Goal: Task Accomplishment & Management: Manage account settings

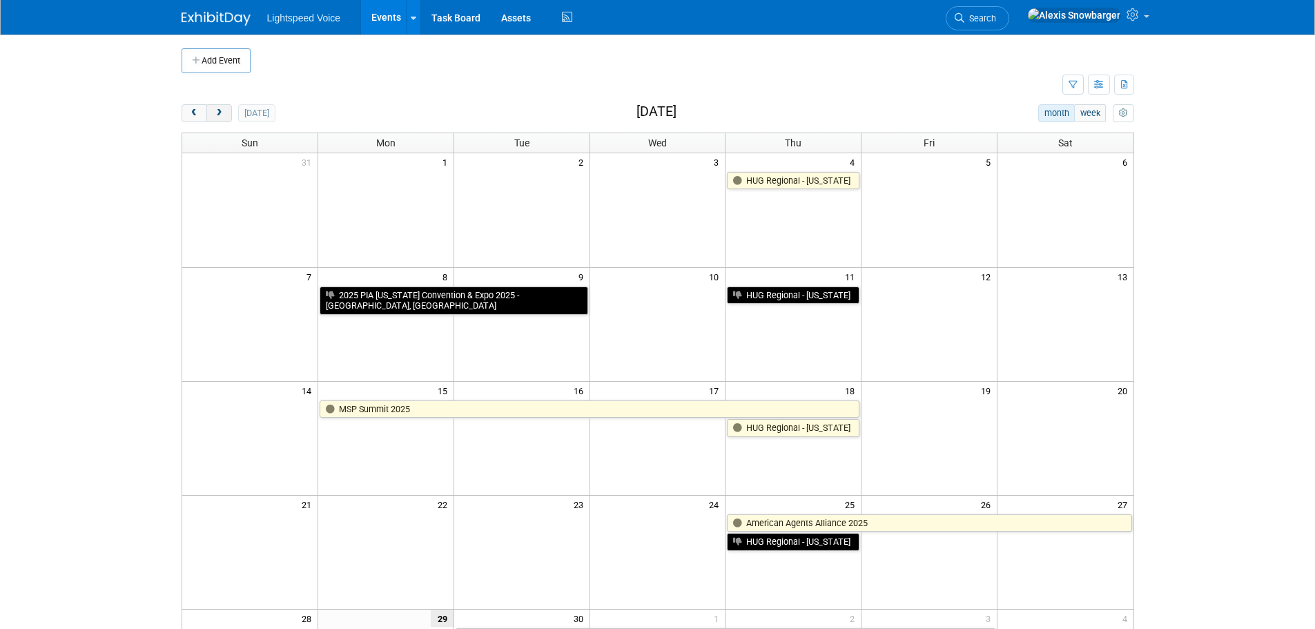
click at [224, 114] on span "next" at bounding box center [219, 113] width 10 height 9
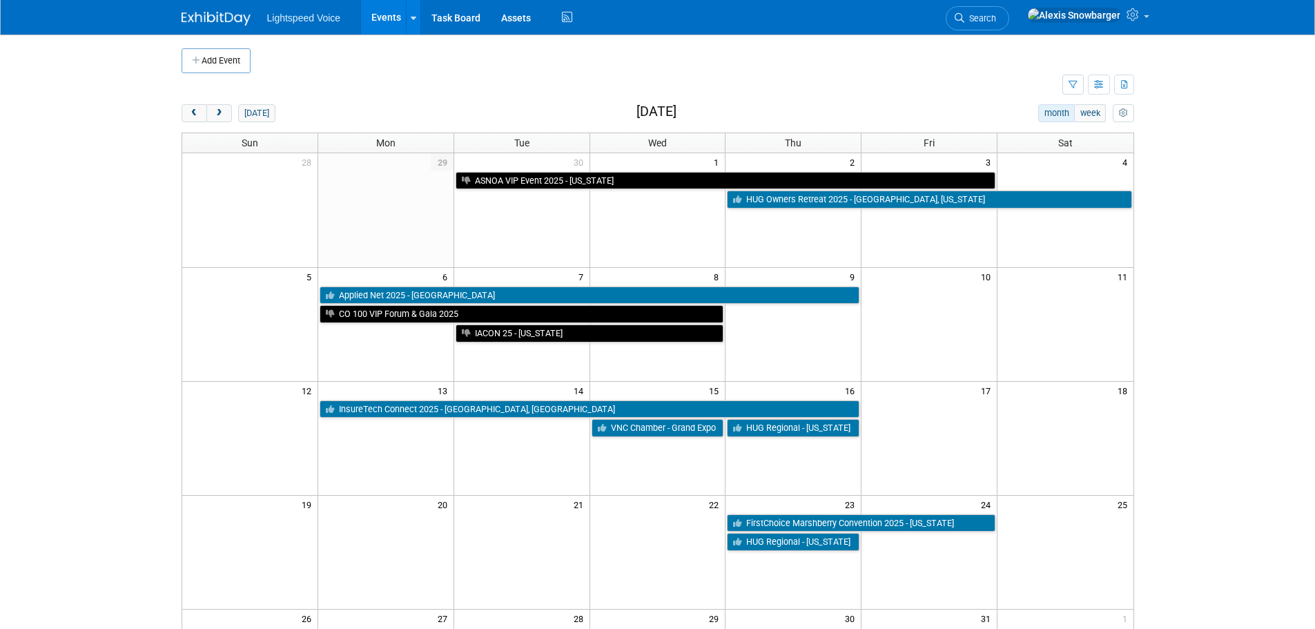
scroll to position [69, 0]
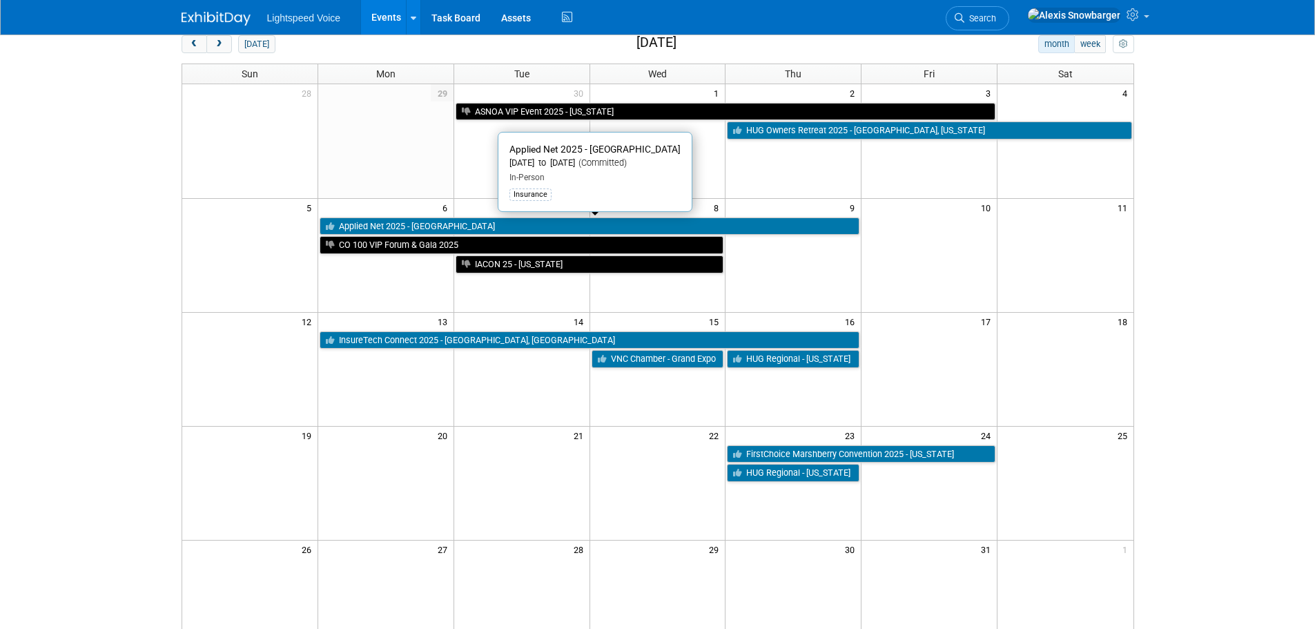
click at [385, 226] on link "Applied Net 2025 - [GEOGRAPHIC_DATA]" at bounding box center [590, 227] width 540 height 18
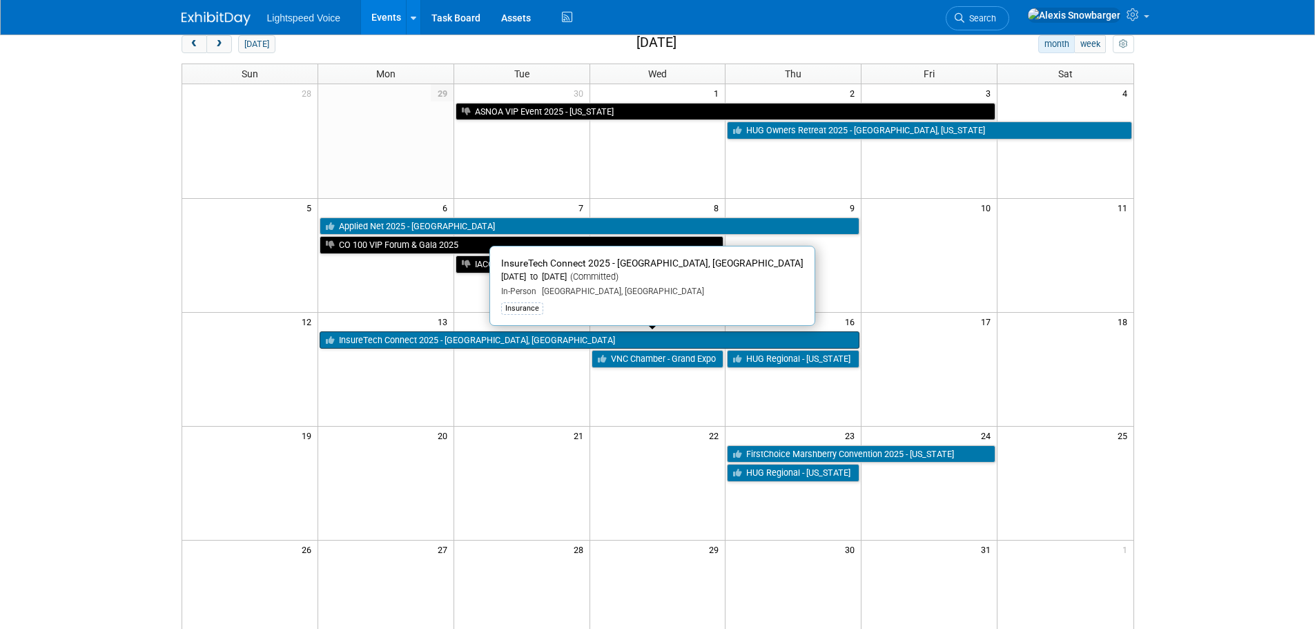
click at [378, 345] on link "InsureTech Connect 2025 - [GEOGRAPHIC_DATA], [GEOGRAPHIC_DATA]" at bounding box center [590, 340] width 540 height 18
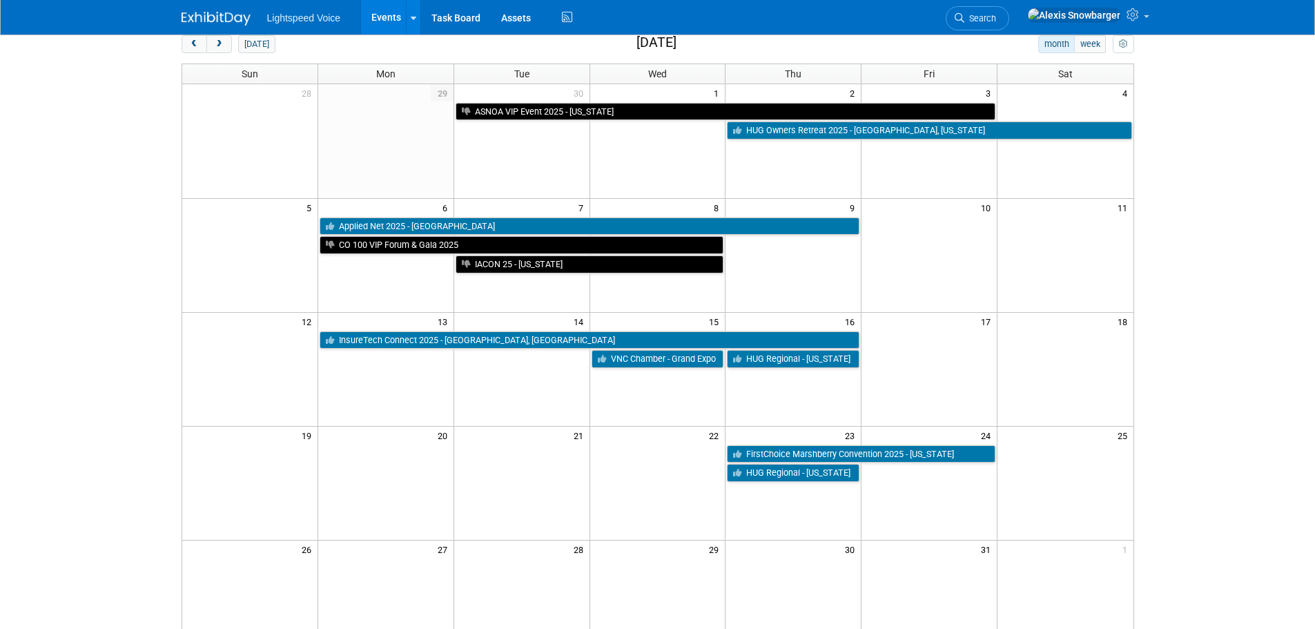
scroll to position [138, 0]
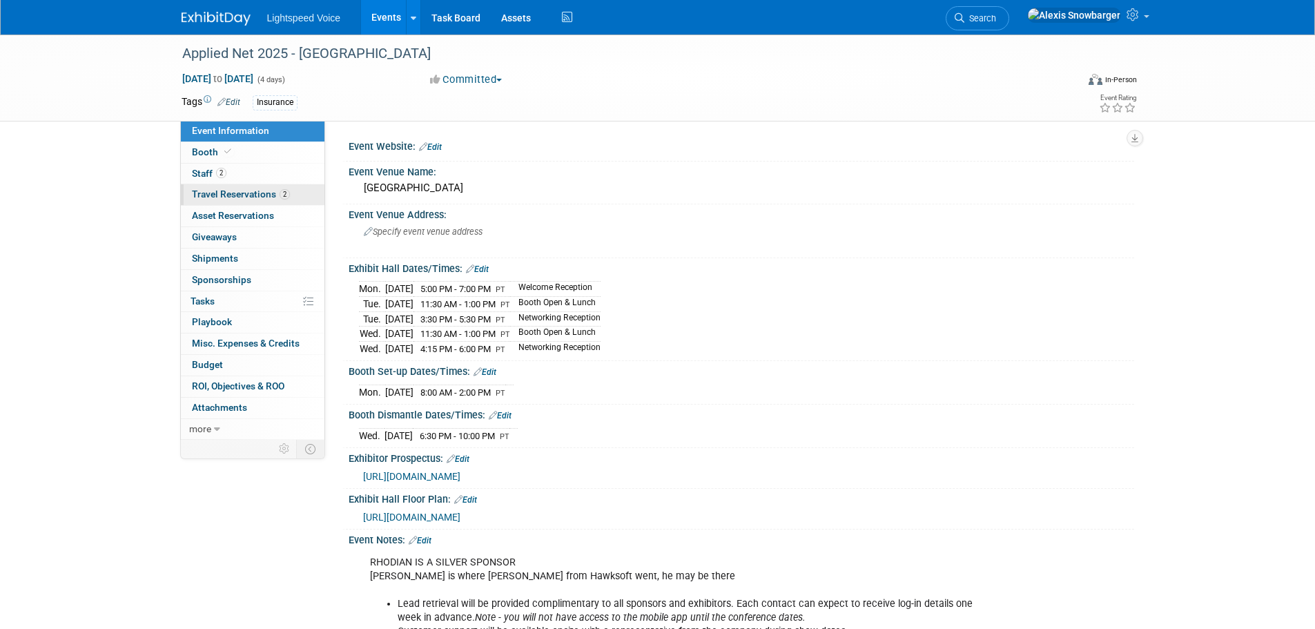
click at [233, 185] on link "2 Travel Reservations 2" at bounding box center [253, 194] width 144 height 21
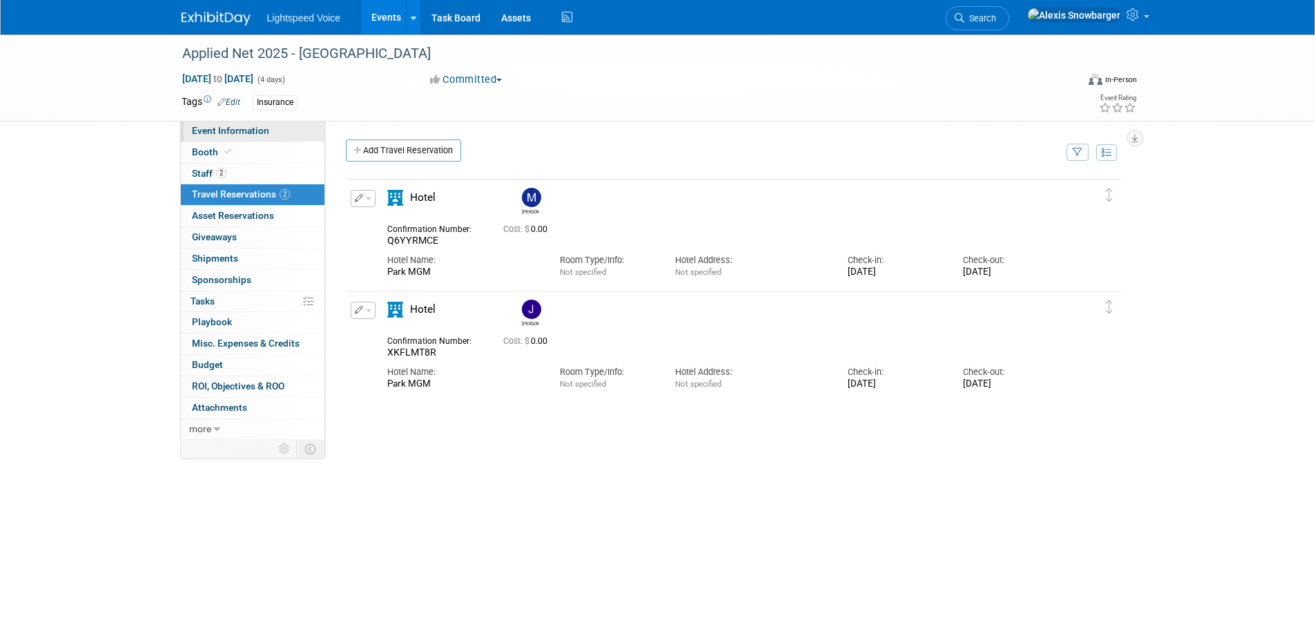
click at [238, 139] on link "Event Information" at bounding box center [253, 131] width 144 height 21
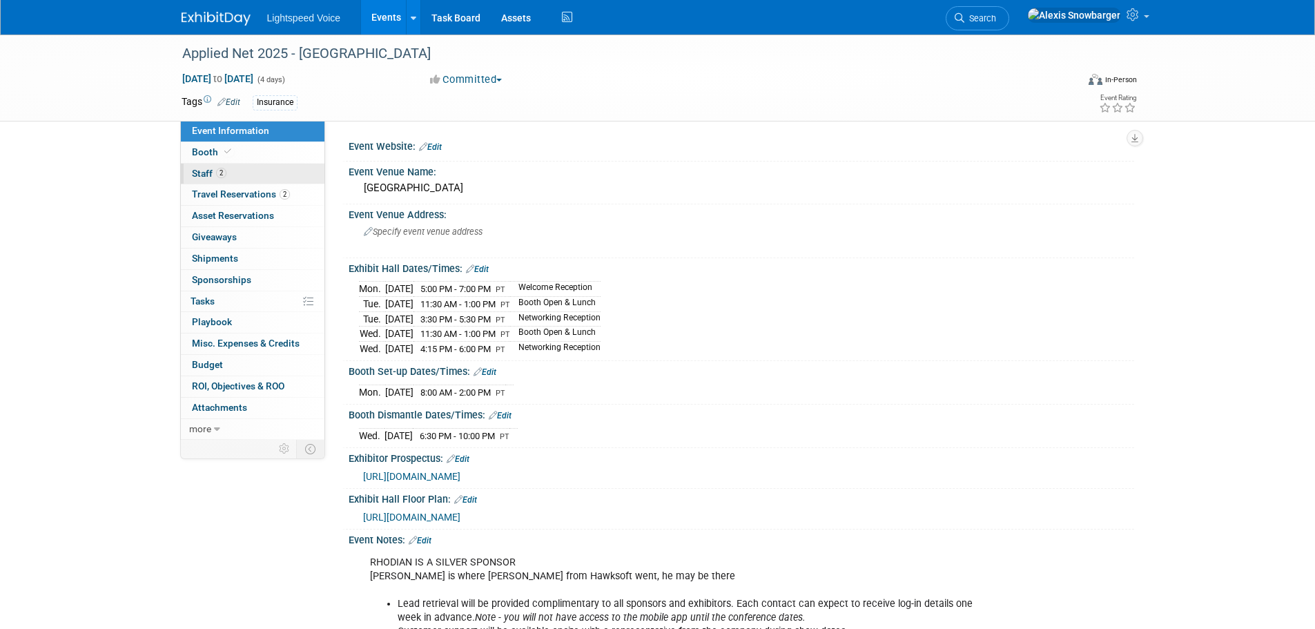
click at [228, 171] on link "2 Staff 2" at bounding box center [253, 174] width 144 height 21
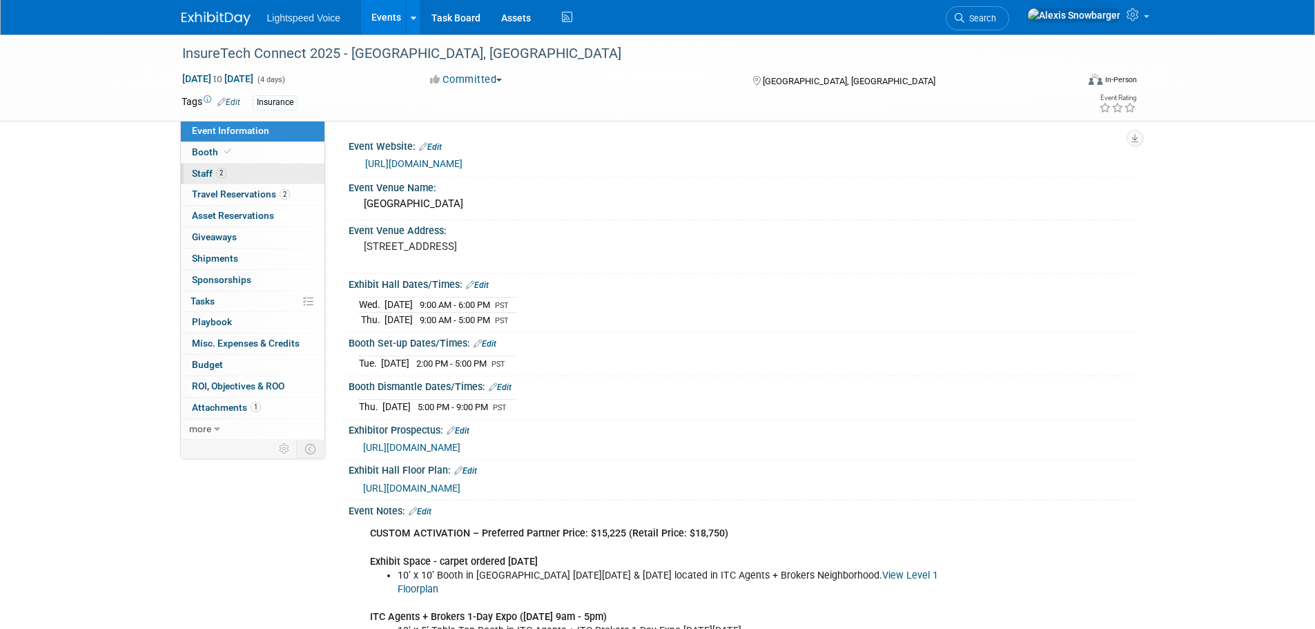
click at [237, 173] on link "2 Staff 2" at bounding box center [253, 174] width 144 height 21
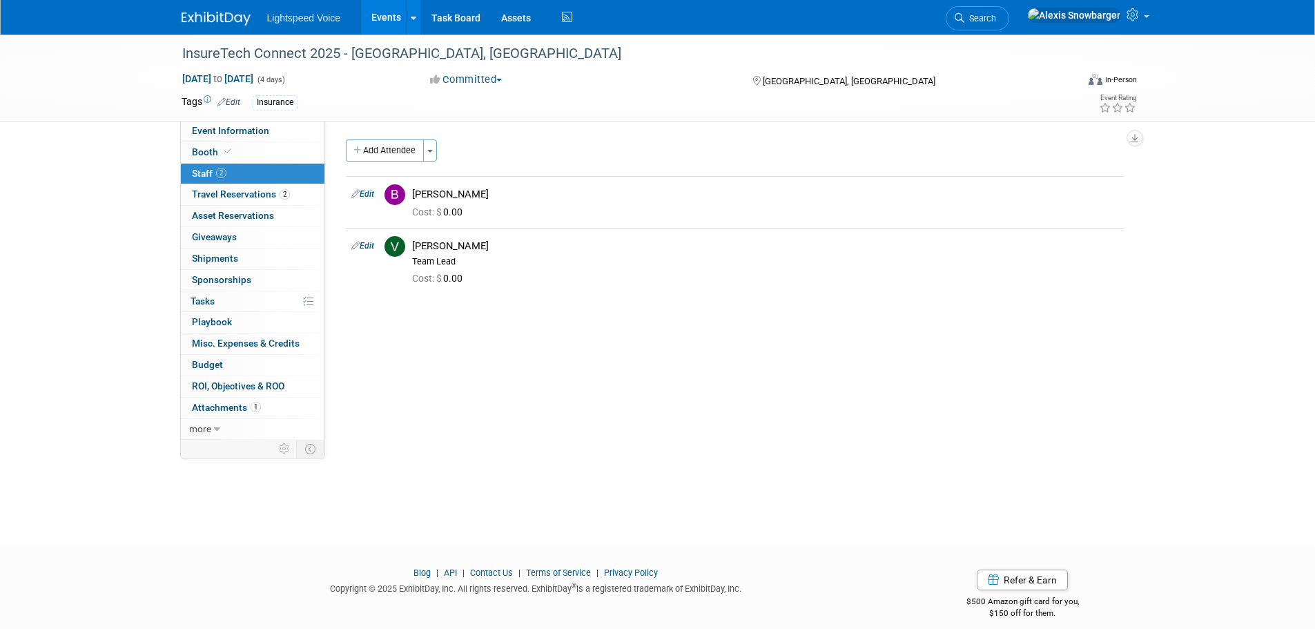
click at [597, 360] on div "Event Website: Edit https://itcv2025.exh.mapyourshow.com/7_0/main/default Event…" at bounding box center [729, 280] width 809 height 319
click at [368, 245] on link "Edit" at bounding box center [362, 246] width 23 height 10
select select "14a2bfc1-ba85-44e0-80ce-90cade60a717"
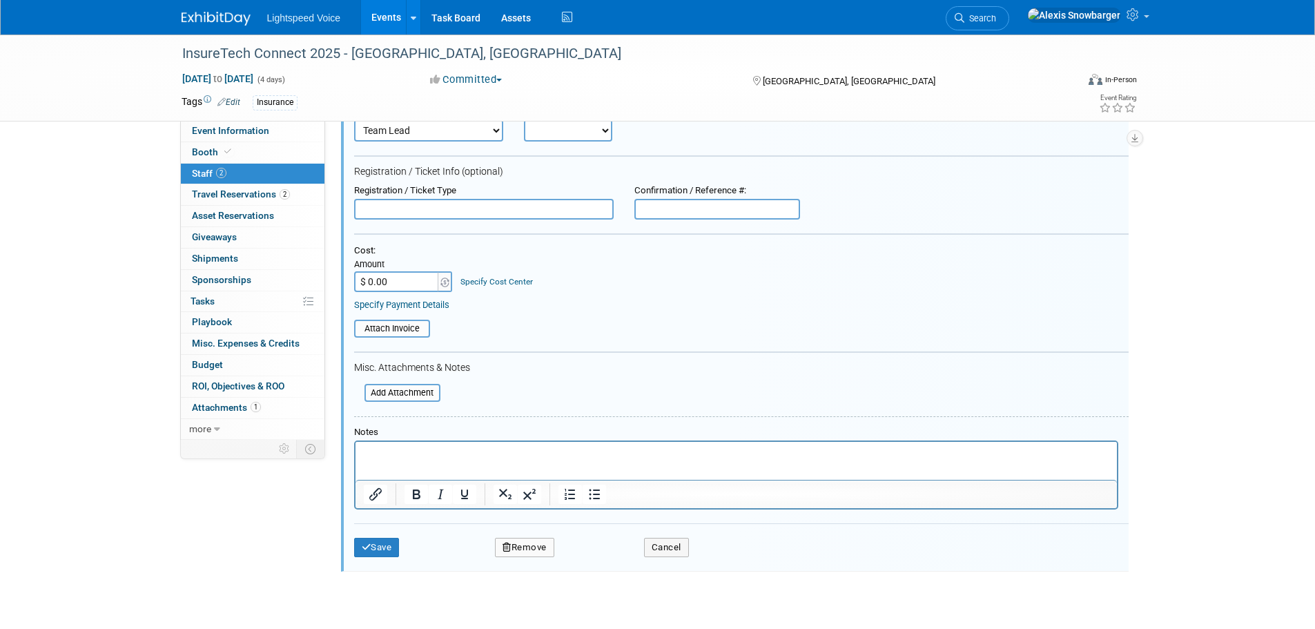
scroll to position [288, 0]
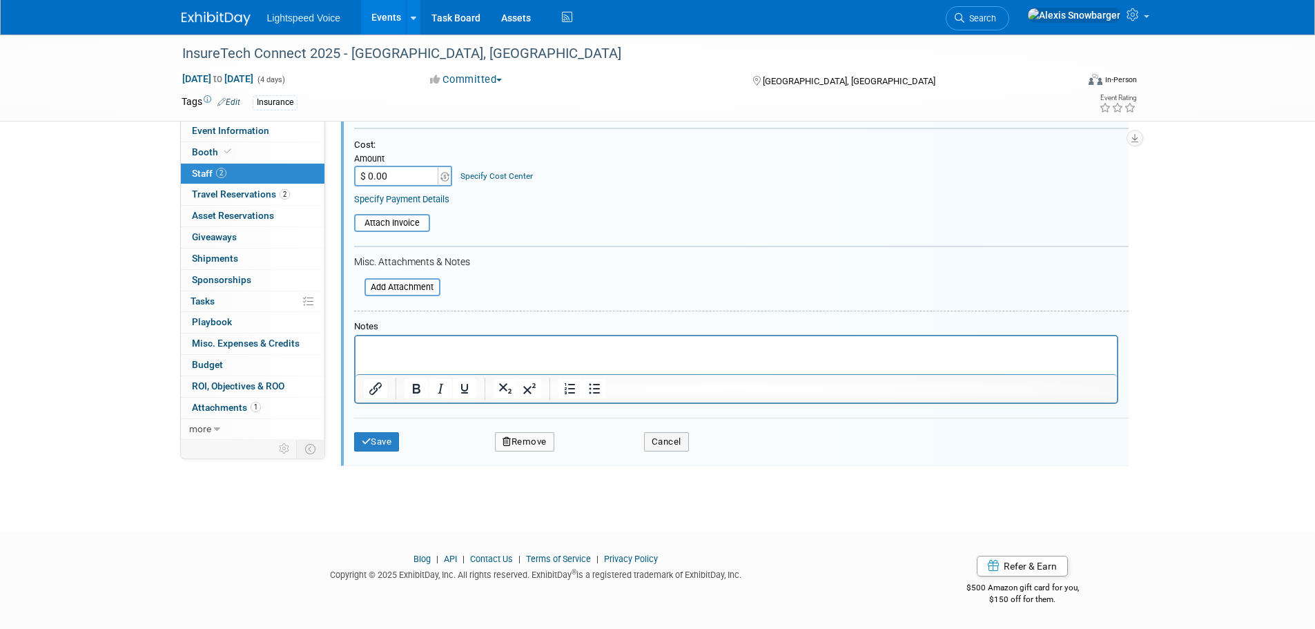
click at [528, 443] on button "Remove" at bounding box center [524, 441] width 59 height 19
click at [666, 342] on html "Lightspeed Voice Events Add Event Bulk Upload Events Shareable Event Boards Rec…" at bounding box center [657, 27] width 1315 height 629
click at [760, 472] on div "Add Attendee Toggle Dropdown Quick -Tag Attendees Apply X (me) select all" at bounding box center [735, 166] width 778 height 628
click at [805, 427] on div "Save Remove Are you sure? Yes No Cancel" at bounding box center [741, 440] width 775 height 44
click at [719, 436] on div "Save Remove Are you sure? Yes No Cancel" at bounding box center [741, 440] width 775 height 44
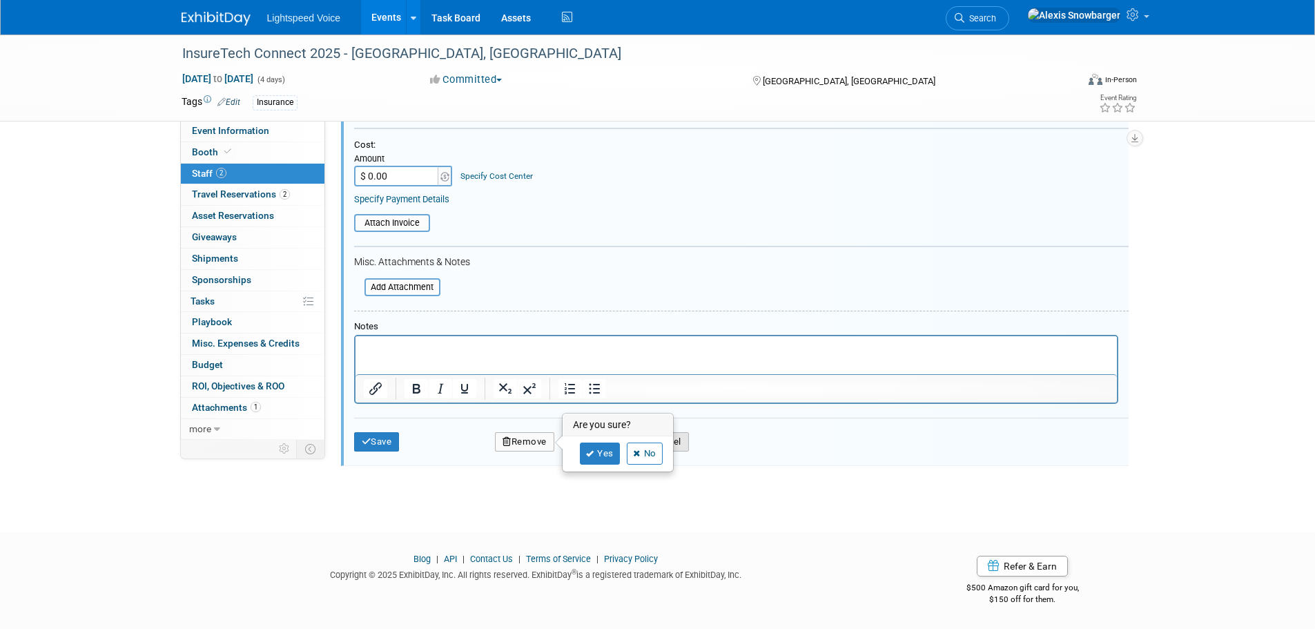
click at [677, 439] on button "Cancel" at bounding box center [666, 441] width 45 height 19
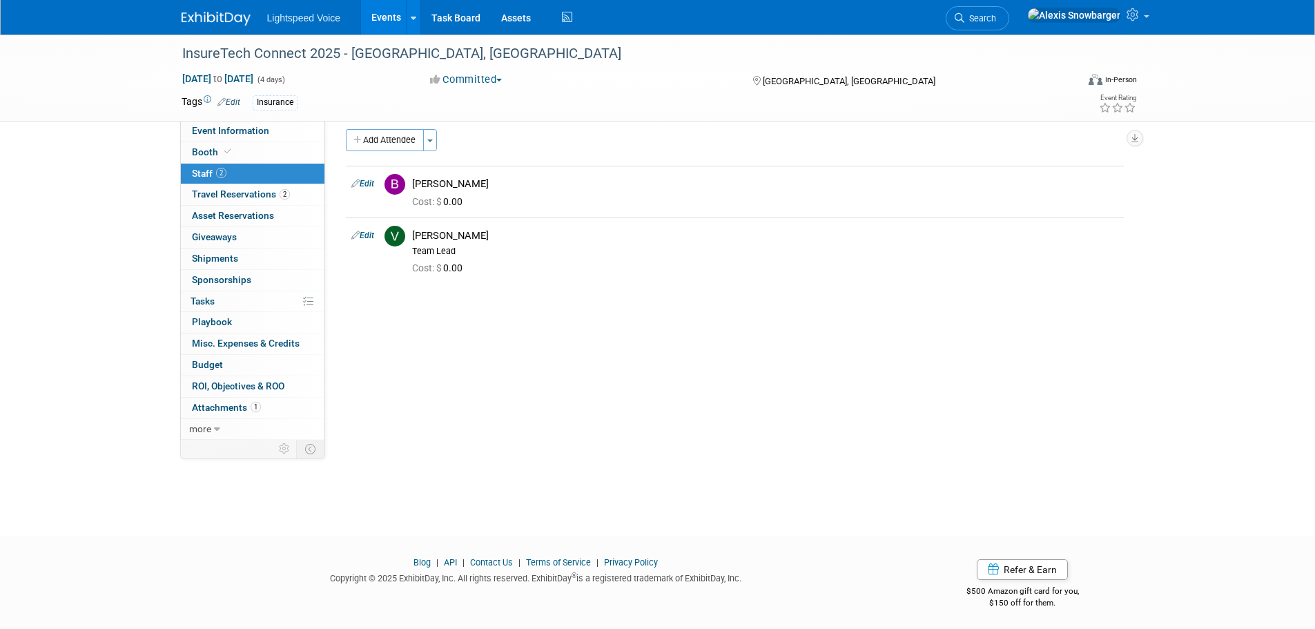
scroll to position [0, 0]
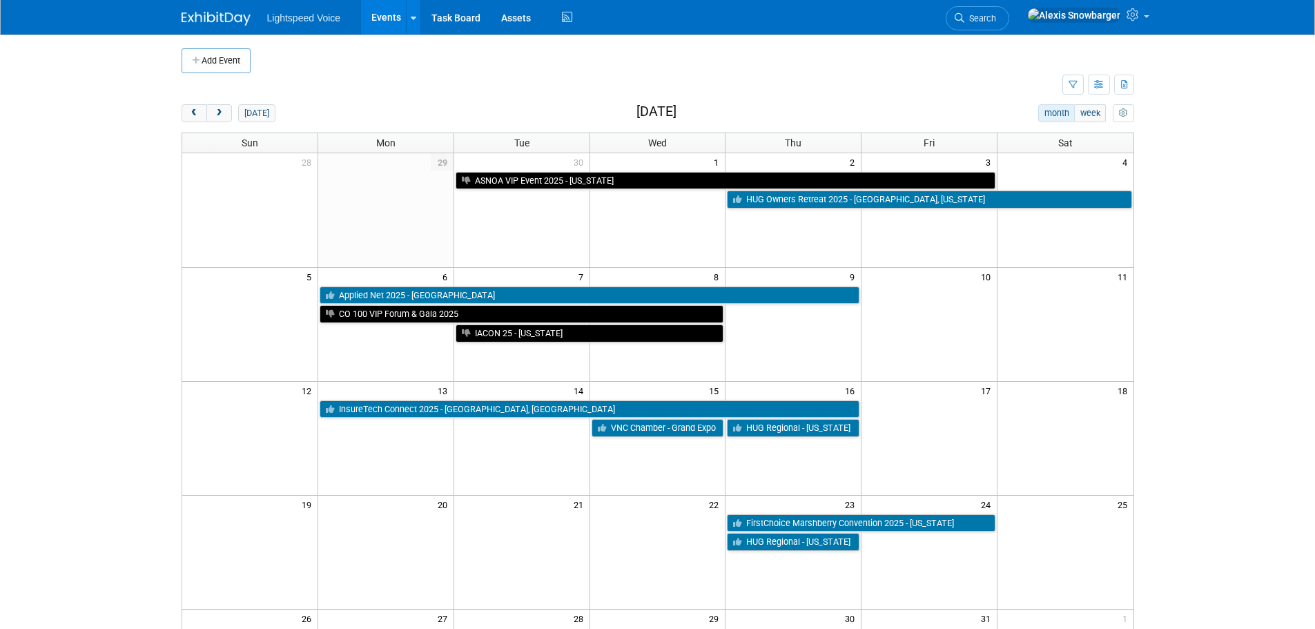
click at [115, 255] on body "Lightspeed Voice Events Add Event Bulk Upload Events Shareable Event Boards Rec…" at bounding box center [657, 314] width 1315 height 629
click at [191, 109] on span "prev" at bounding box center [194, 113] width 10 height 9
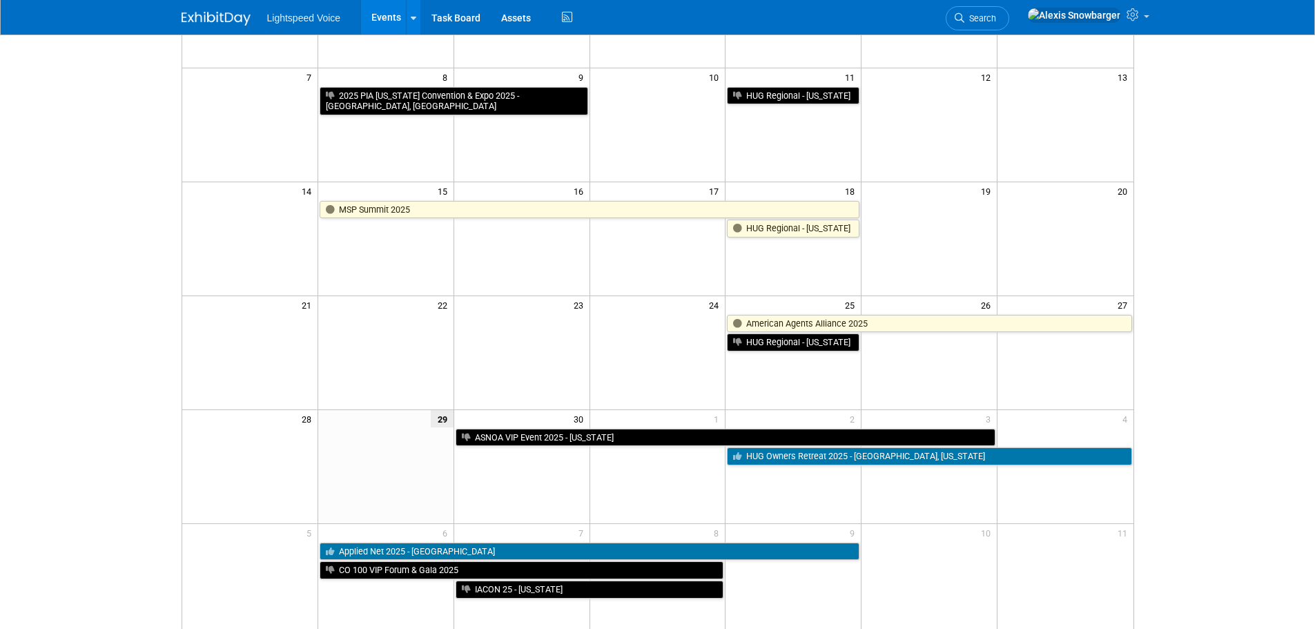
scroll to position [207, 0]
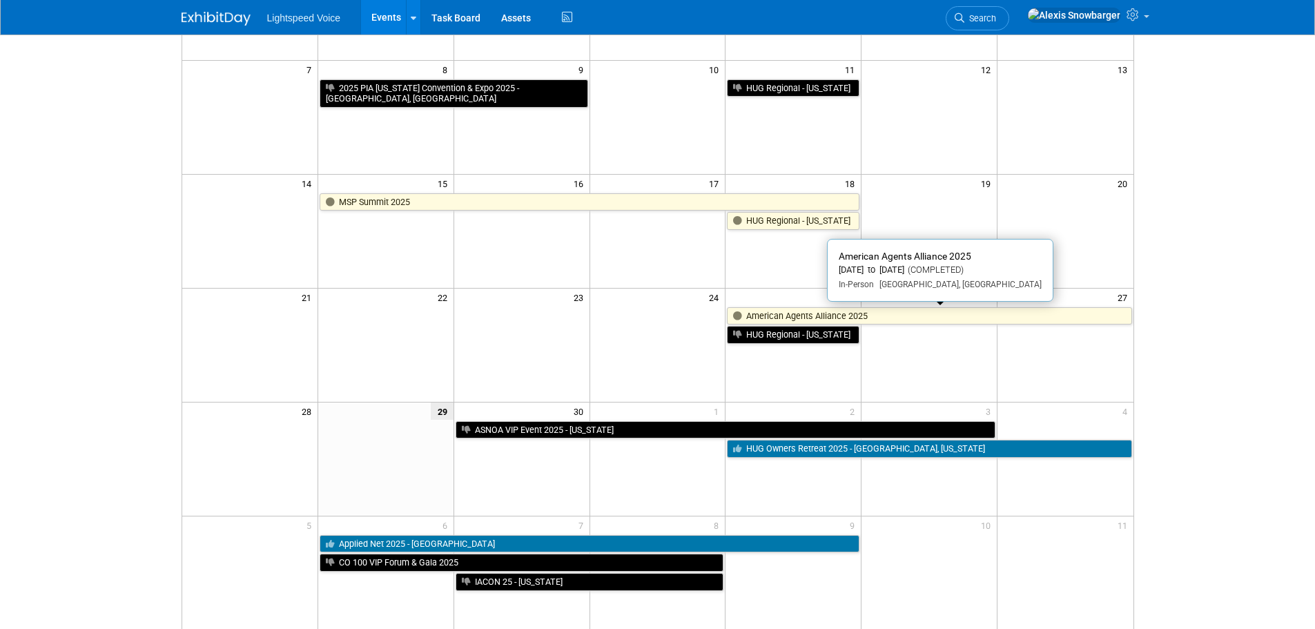
click at [753, 312] on link "American Agents Alliance 2025" at bounding box center [929, 316] width 405 height 18
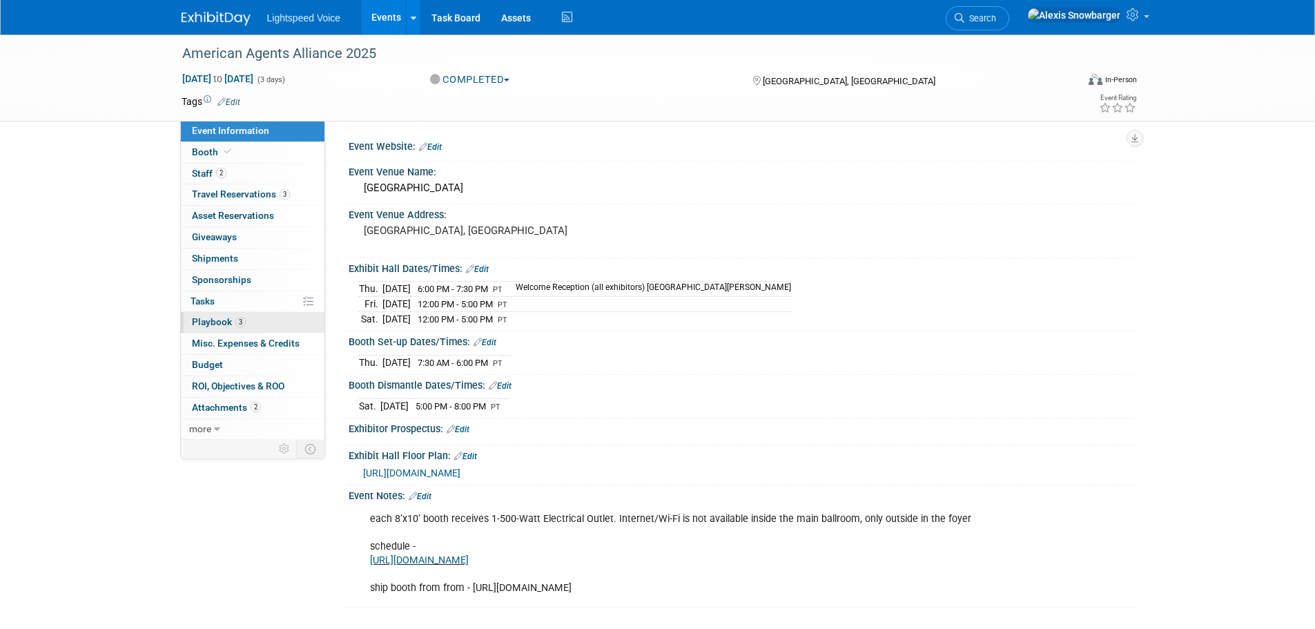
click at [233, 320] on span "Playbook 3" at bounding box center [219, 321] width 54 height 11
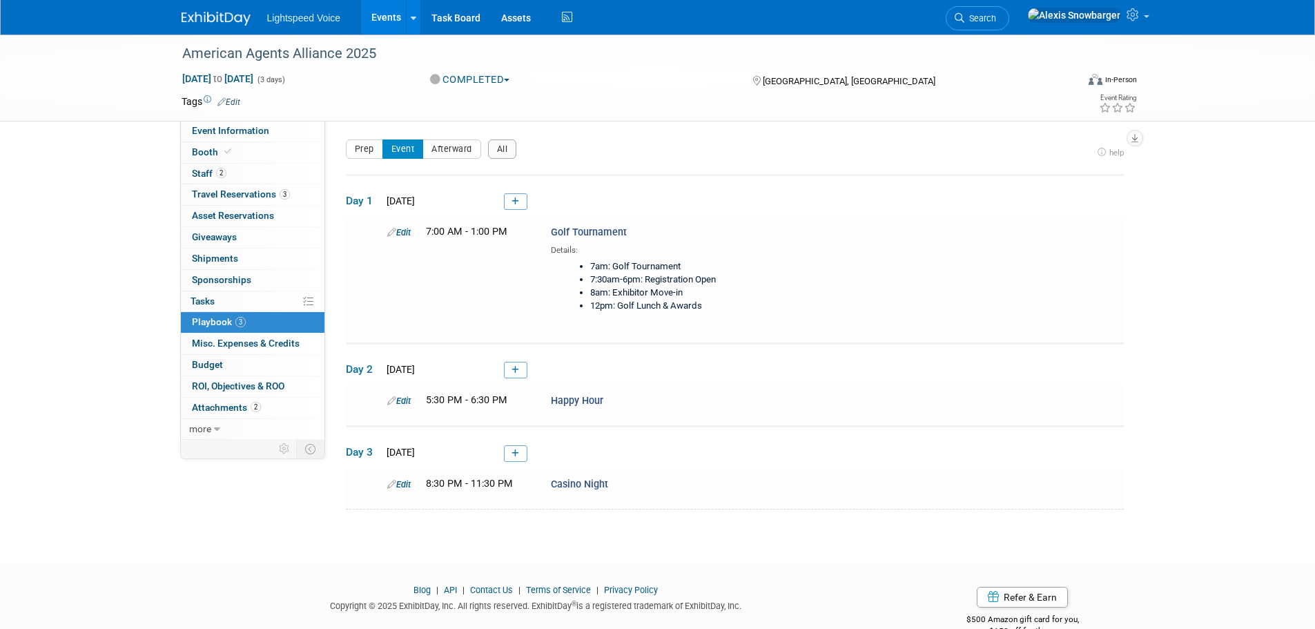
click at [374, 19] on link "Events" at bounding box center [386, 17] width 50 height 35
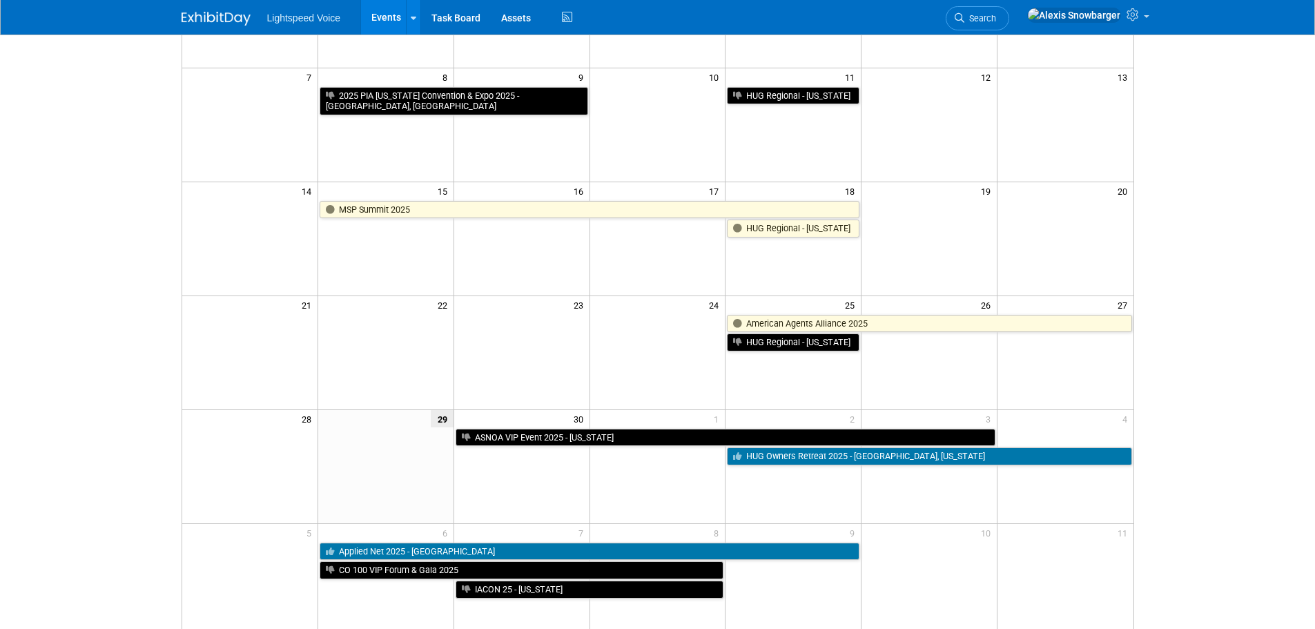
scroll to position [207, 0]
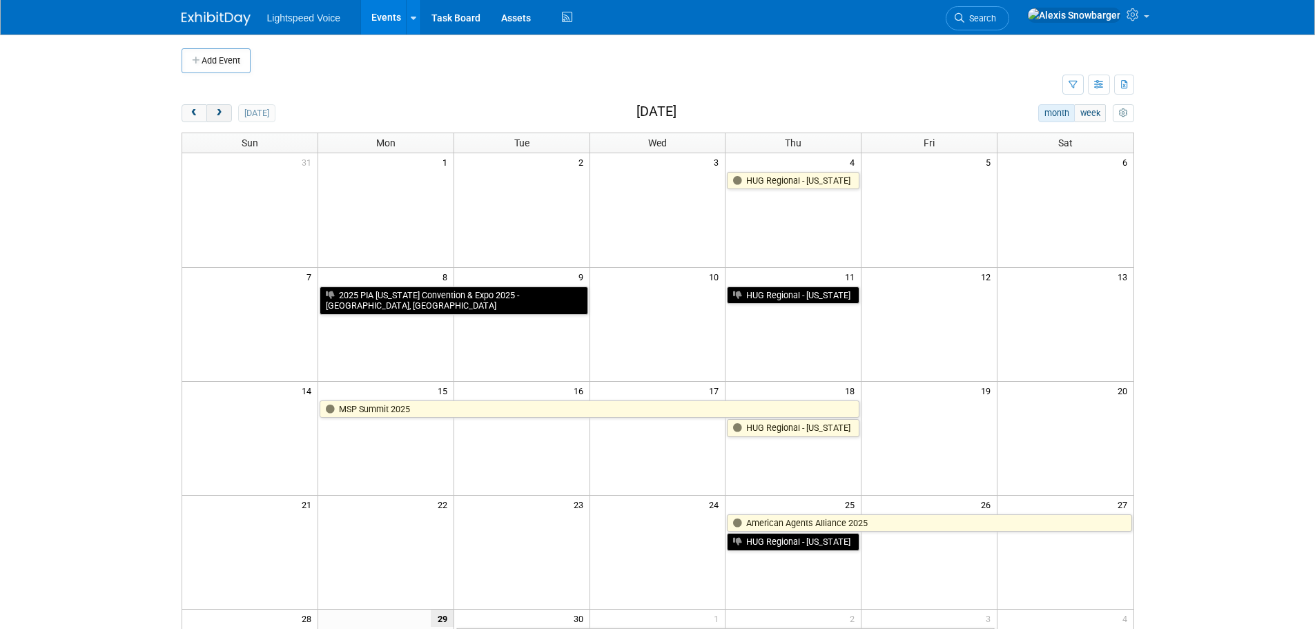
click at [227, 115] on button "next" at bounding box center [219, 113] width 26 height 18
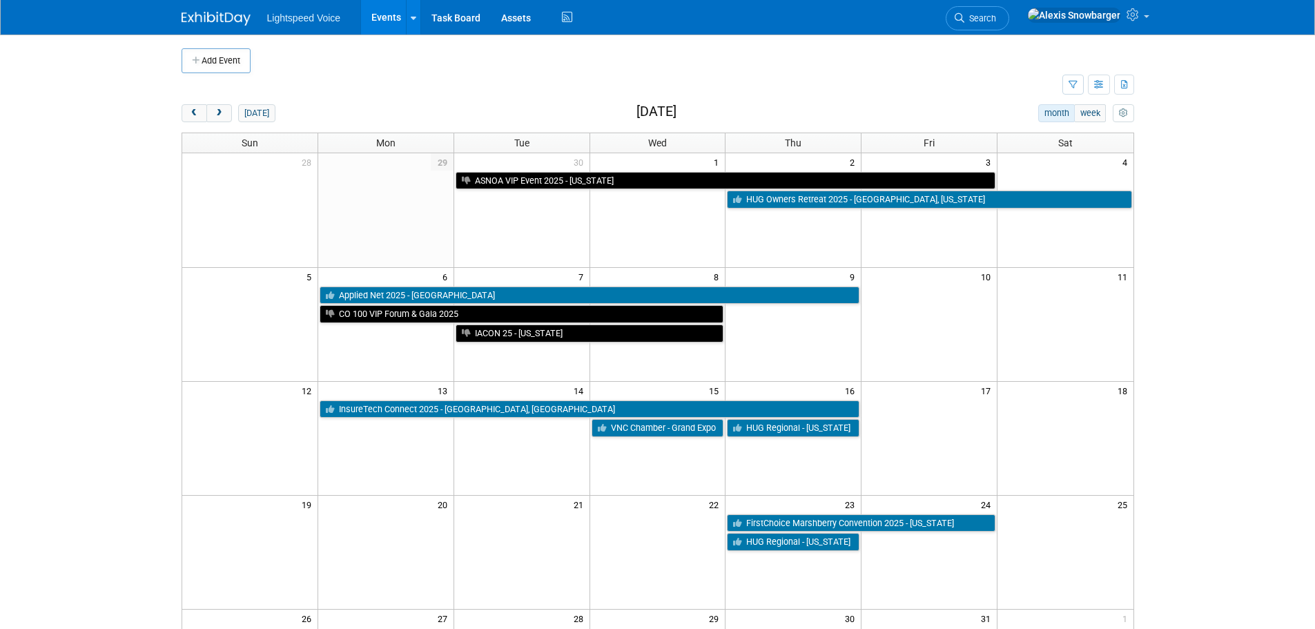
drag, startPoint x: 188, startPoint y: 110, endPoint x: 214, endPoint y: 131, distance: 33.0
click at [189, 110] on button "prev" at bounding box center [195, 113] width 26 height 18
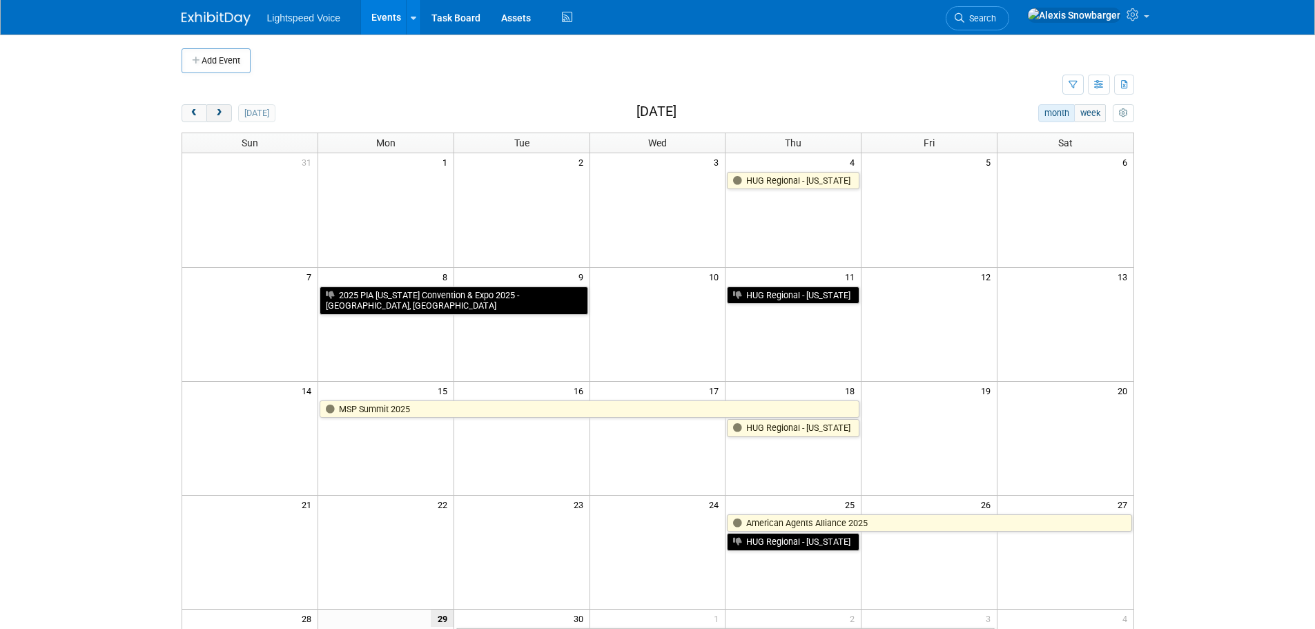
click at [215, 111] on span "next" at bounding box center [219, 113] width 10 height 9
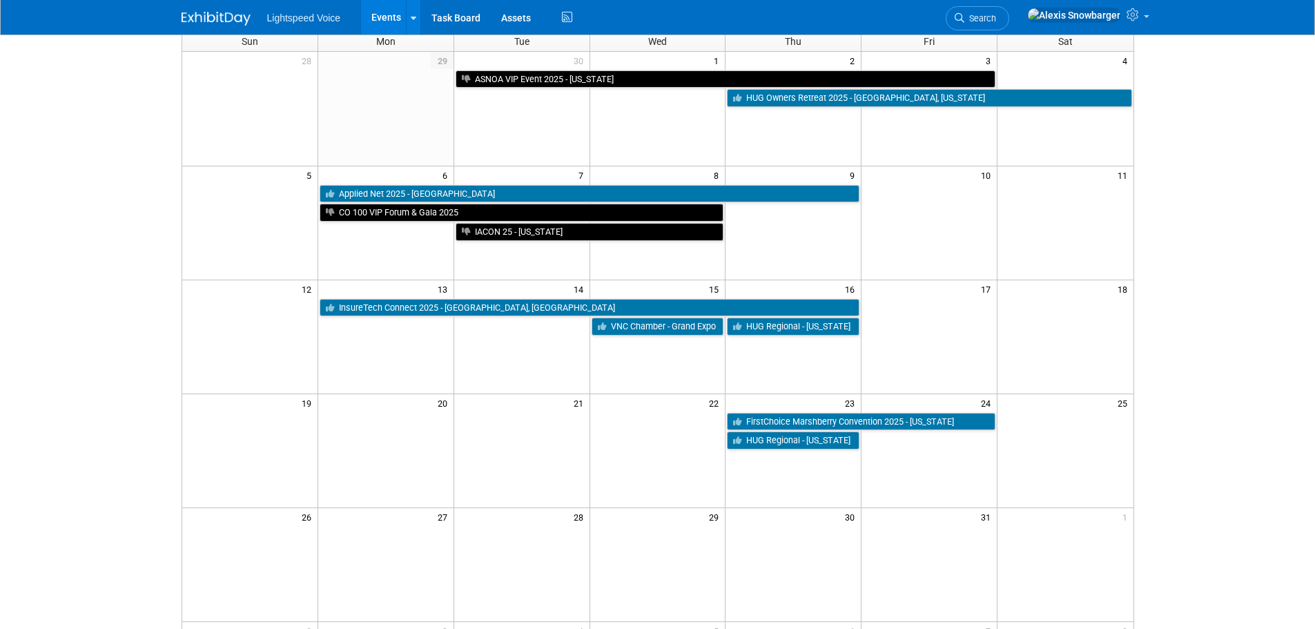
scroll to position [138, 0]
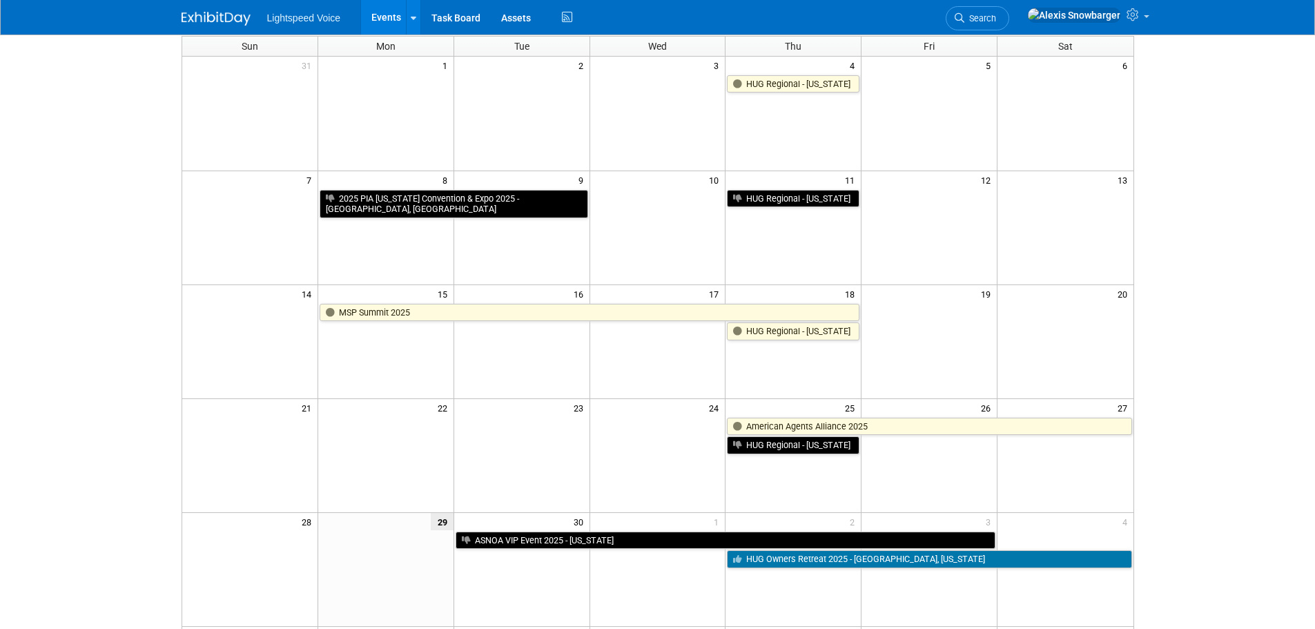
scroll to position [276, 0]
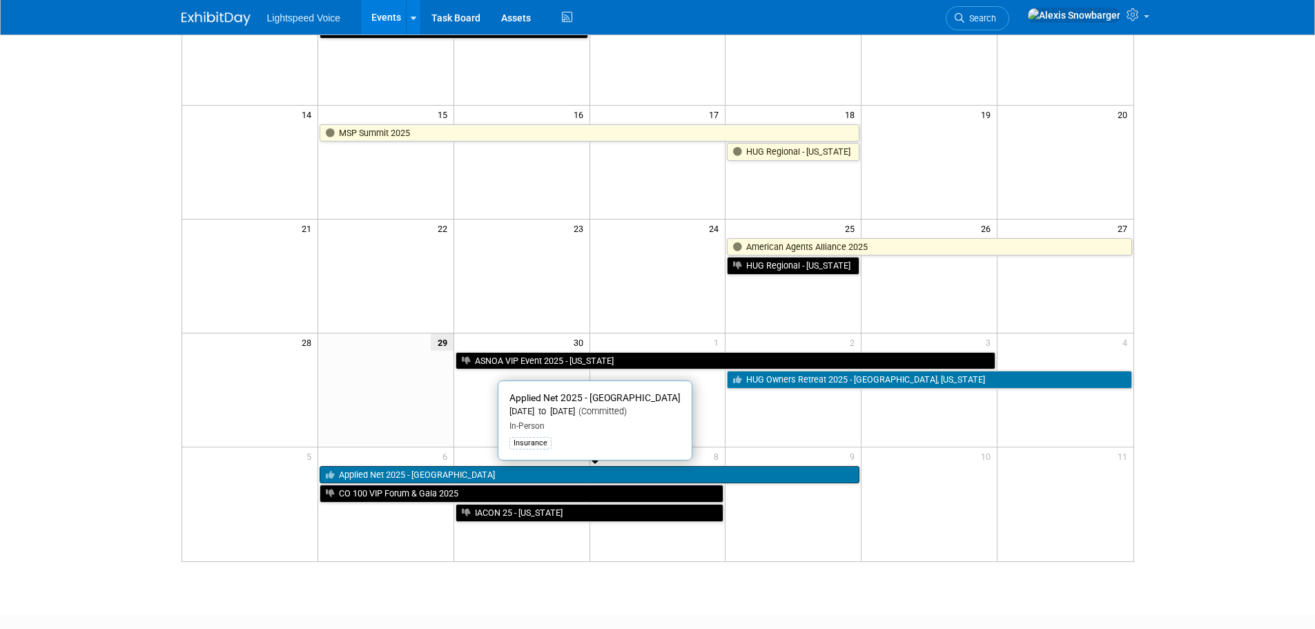
click at [418, 477] on link "Applied Net 2025 - [GEOGRAPHIC_DATA]" at bounding box center [590, 475] width 540 height 18
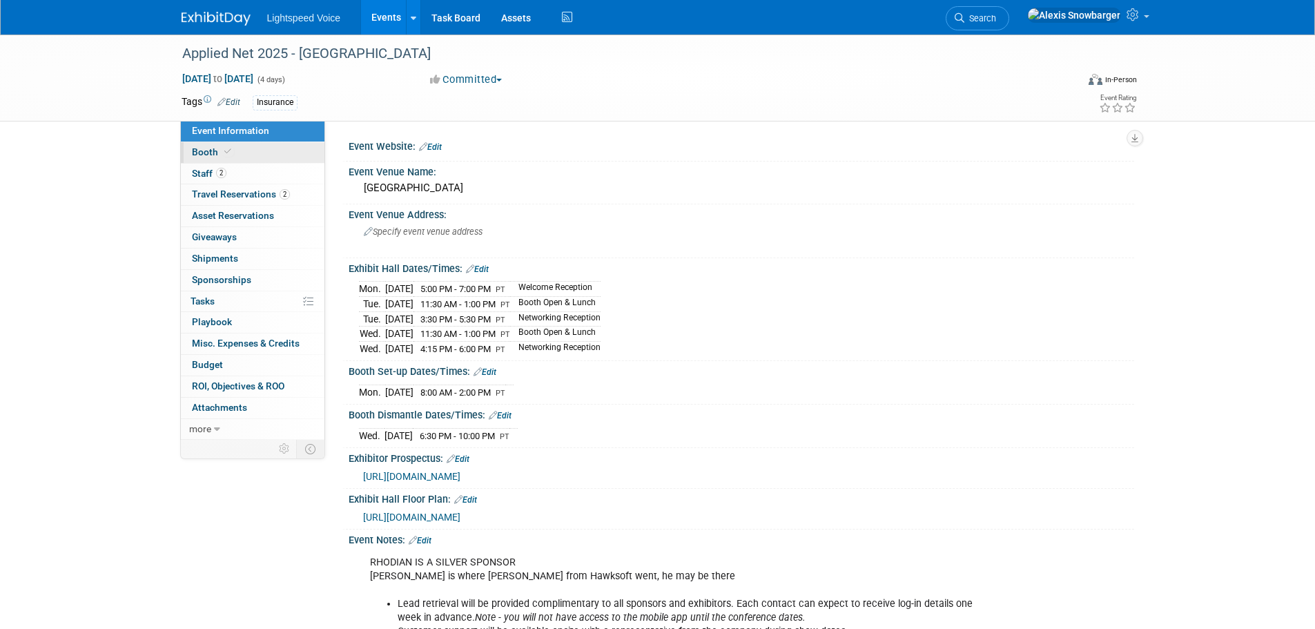
click at [224, 145] on link "Booth" at bounding box center [253, 152] width 144 height 21
